Goal: Task Accomplishment & Management: Use online tool/utility

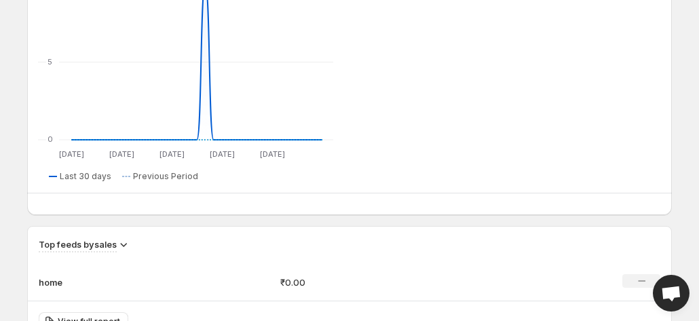
scroll to position [681, 0]
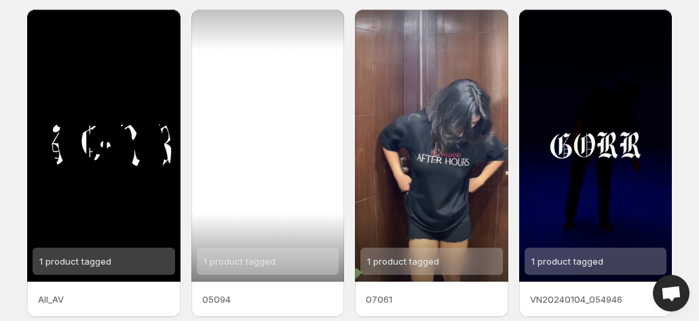
scroll to position [100, 0]
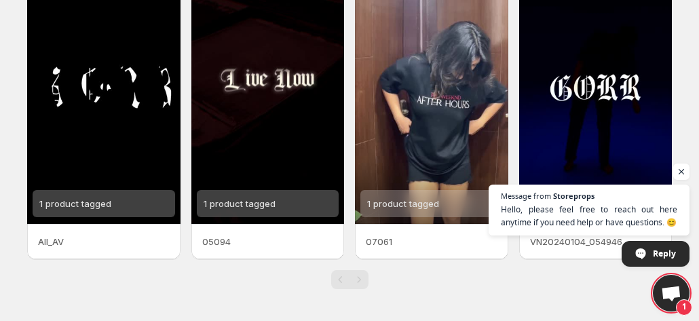
click at [108, 237] on p "All_AV" at bounding box center [104, 242] width 132 height 14
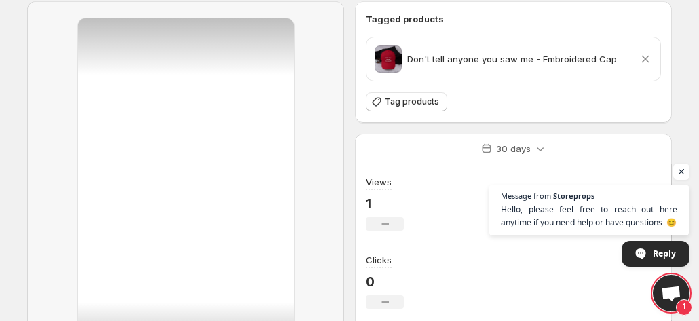
scroll to position [68, 0]
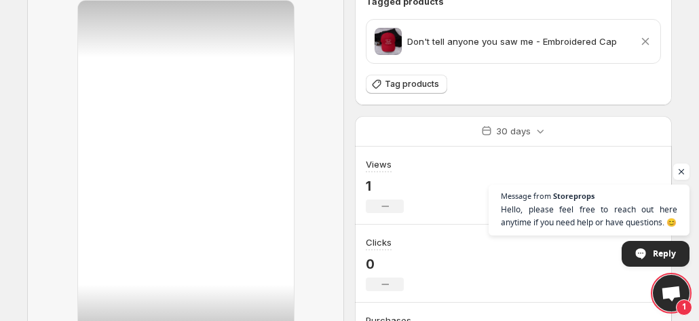
click at [646, 39] on icon at bounding box center [645, 42] width 14 height 14
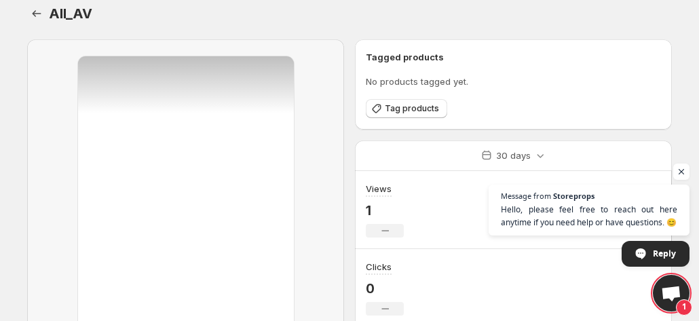
scroll to position [0, 0]
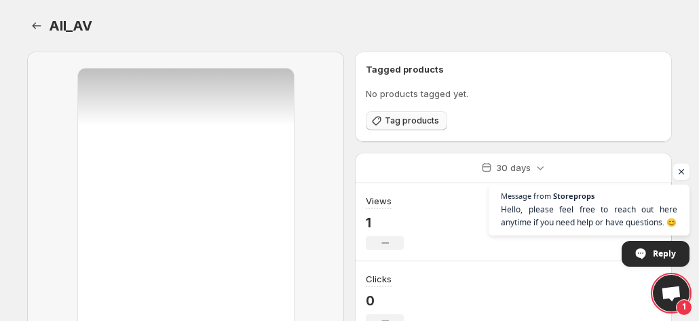
click at [427, 113] on button "Tag products" at bounding box center [406, 120] width 81 height 19
click at [37, 25] on icon "Settings" at bounding box center [37, 26] width 14 height 14
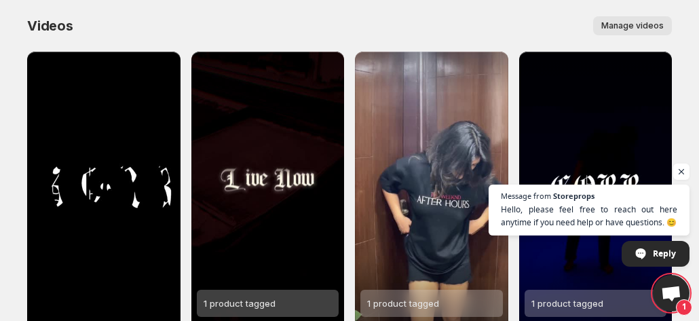
click at [647, 26] on span "Manage videos" at bounding box center [632, 25] width 62 height 11
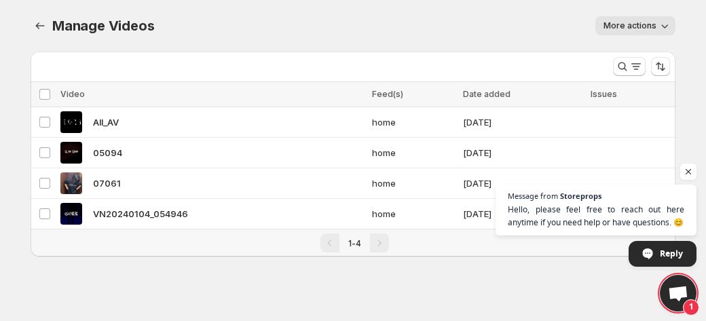
click at [656, 28] on button "More actions" at bounding box center [635, 25] width 80 height 19
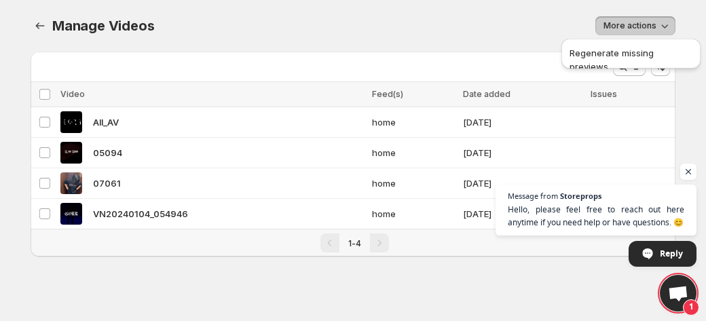
click at [656, 28] on button "More actions" at bounding box center [635, 25] width 80 height 19
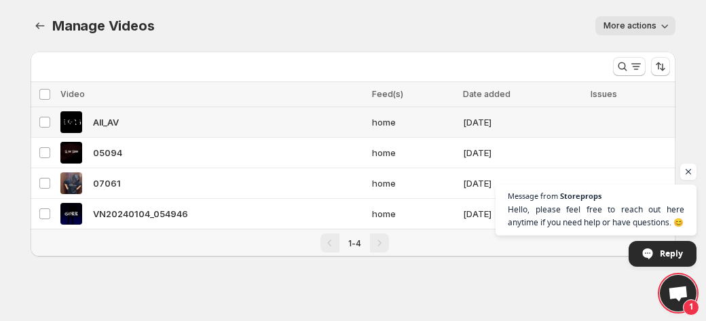
click at [104, 120] on span "All_AV" at bounding box center [106, 122] width 26 height 14
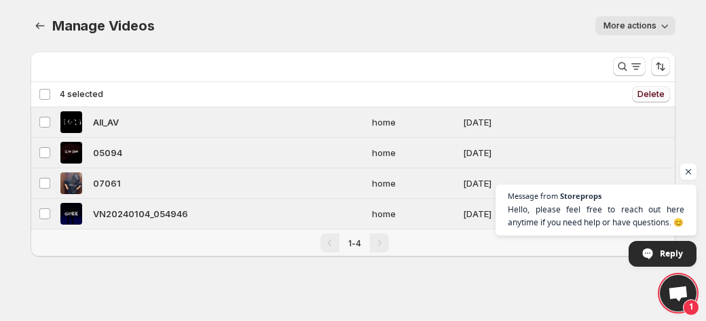
click at [650, 93] on span "Delete" at bounding box center [650, 94] width 27 height 11
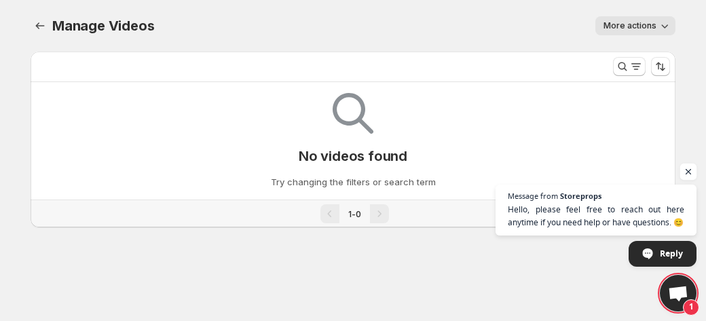
click at [685, 174] on span "Open chat" at bounding box center [688, 172] width 17 height 17
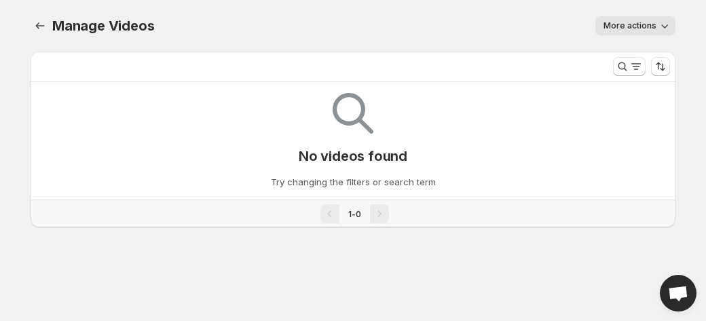
click at [647, 31] on button "More actions" at bounding box center [635, 25] width 80 height 19
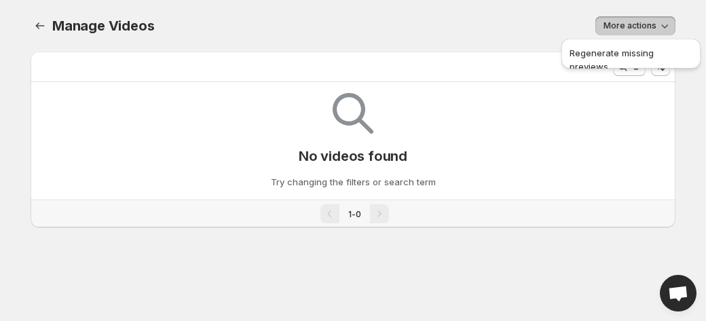
click at [539, 28] on div "More actions" at bounding box center [422, 25] width 505 height 19
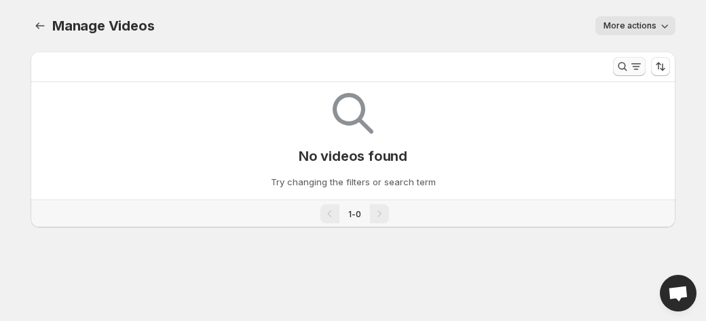
click at [634, 64] on icon "Search and filter results" at bounding box center [636, 67] width 14 height 14
click at [42, 24] on icon "Manage Videos" at bounding box center [40, 26] width 14 height 14
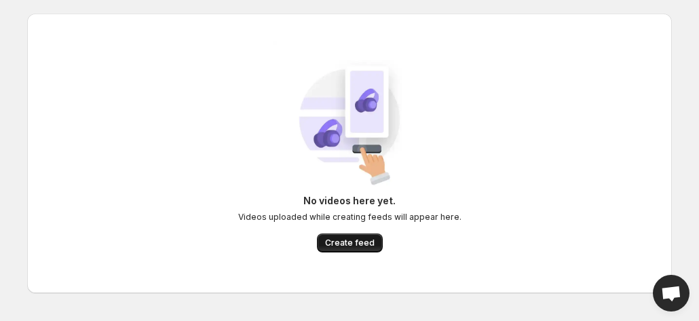
click at [364, 240] on span "Create feed" at bounding box center [350, 242] width 50 height 11
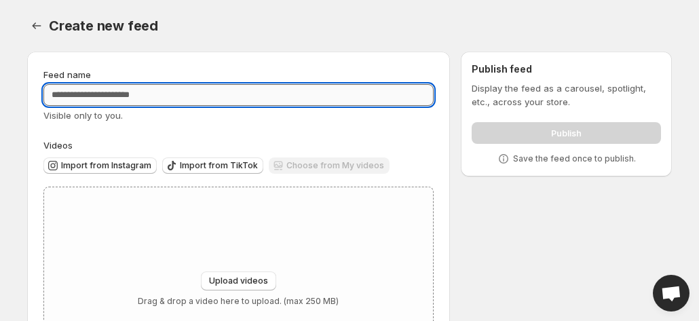
click at [162, 94] on input "Feed name" at bounding box center [238, 95] width 390 height 22
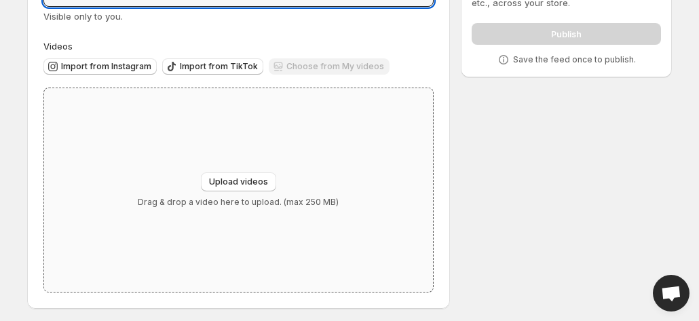
scroll to position [103, 0]
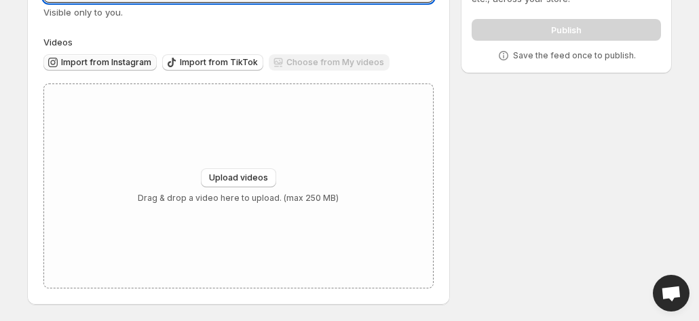
type input "*********"
click at [130, 59] on span "Import from Instagram" at bounding box center [106, 62] width 90 height 11
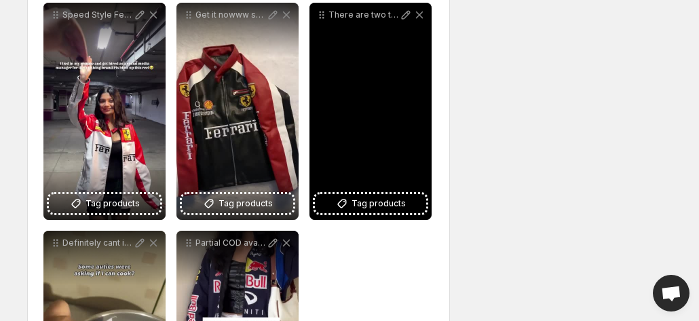
scroll to position [595, 0]
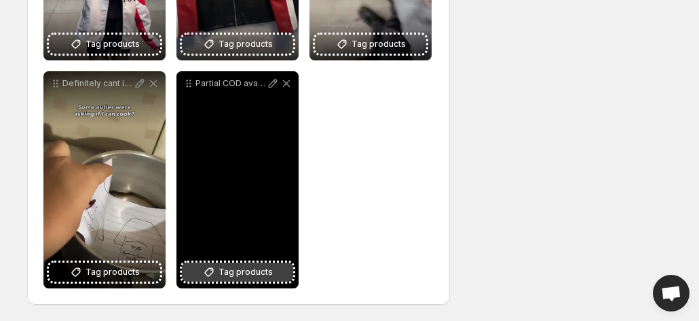
click at [262, 272] on span "Tag products" at bounding box center [245, 272] width 54 height 14
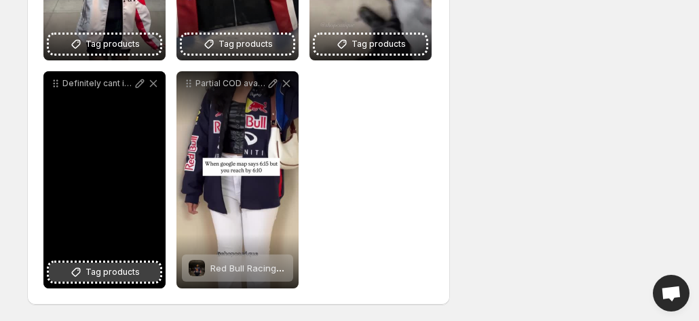
click at [106, 269] on span "Tag products" at bounding box center [112, 272] width 54 height 14
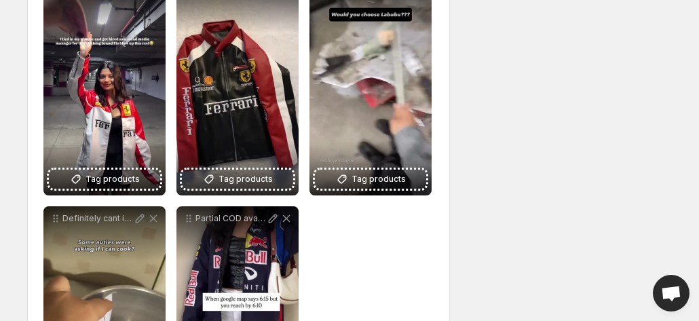
scroll to position [459, 0]
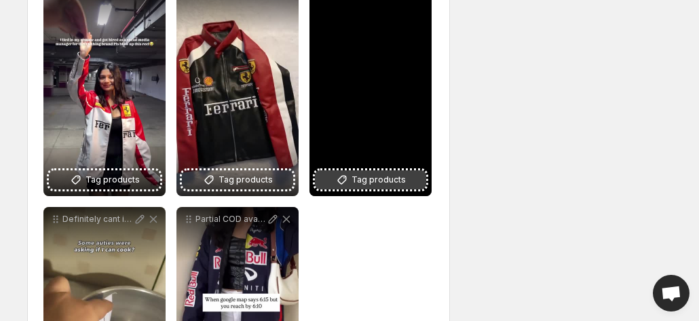
click at [393, 184] on span "Tag products" at bounding box center [378, 180] width 54 height 14
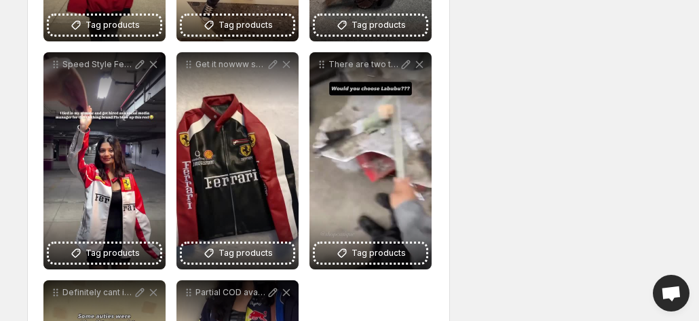
scroll to position [391, 0]
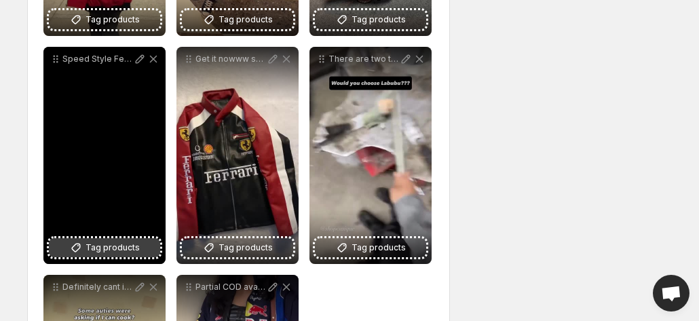
click at [130, 252] on span "Tag products" at bounding box center [112, 248] width 54 height 14
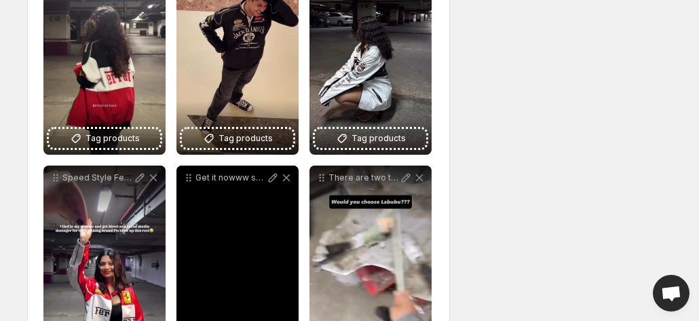
scroll to position [256, 0]
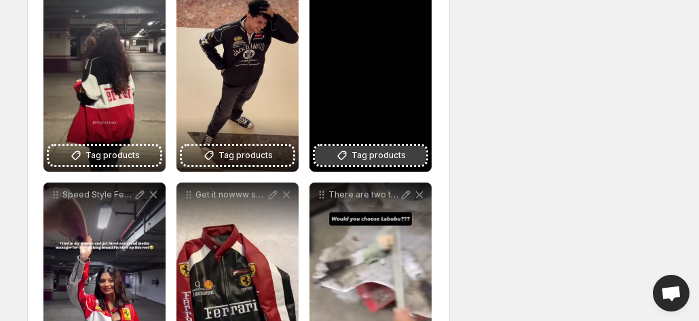
click at [381, 158] on span "Tag products" at bounding box center [378, 156] width 54 height 14
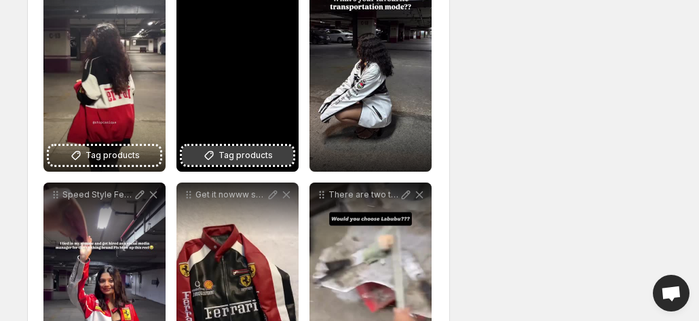
click at [265, 157] on span "Tag products" at bounding box center [245, 156] width 54 height 14
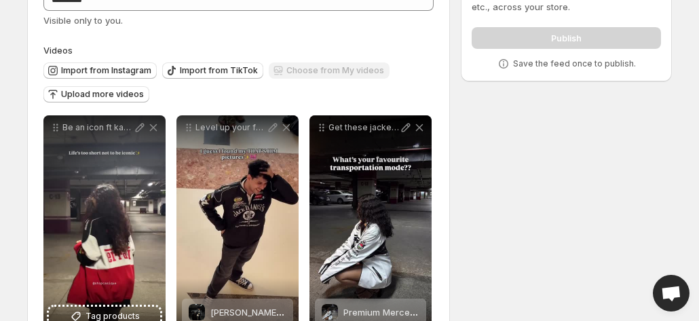
scroll to position [0, 0]
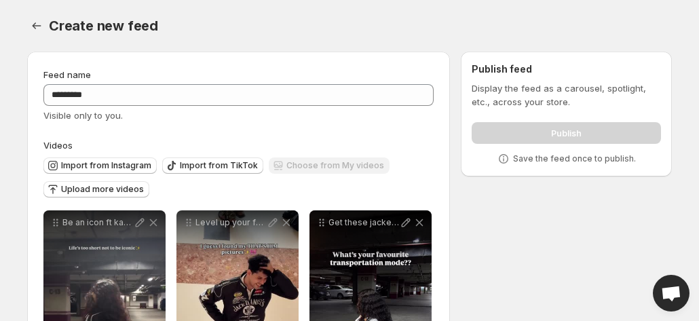
click at [469, 1] on div "Create new feed. This page is ready Create new feed" at bounding box center [349, 26] width 645 height 52
click at [38, 28] on icon "Settings" at bounding box center [37, 26] width 14 height 14
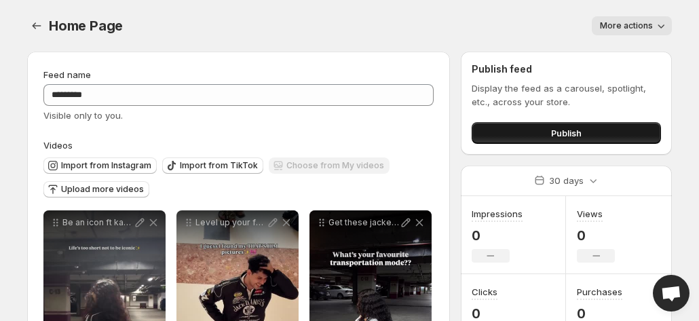
click at [589, 134] on button "Publish" at bounding box center [566, 133] width 189 height 22
click at [560, 130] on span "Publish" at bounding box center [566, 133] width 31 height 14
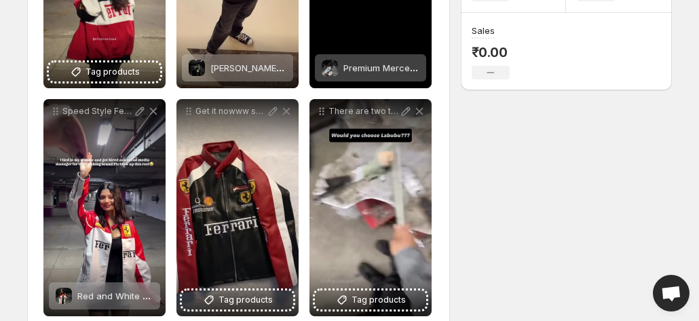
scroll to position [595, 0]
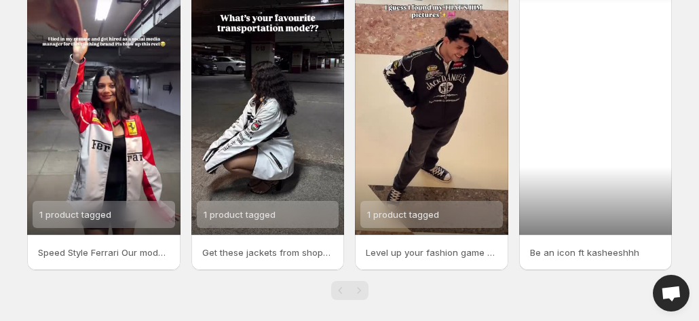
scroll to position [418, 0]
